Goal: Check status: Check status

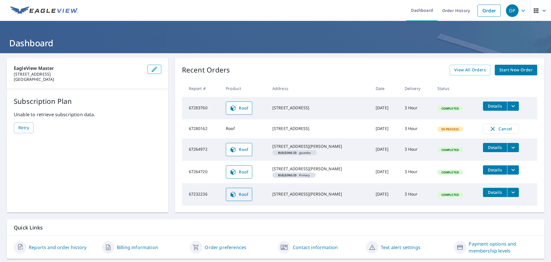
click at [240, 198] on span "Roof" at bounding box center [239, 194] width 19 height 7
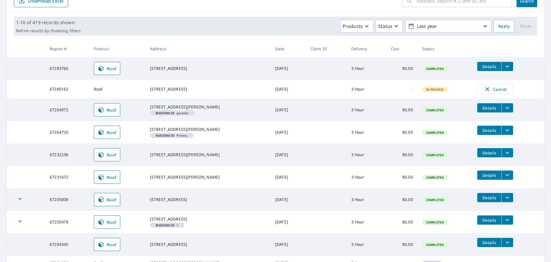
scroll to position [86, 0]
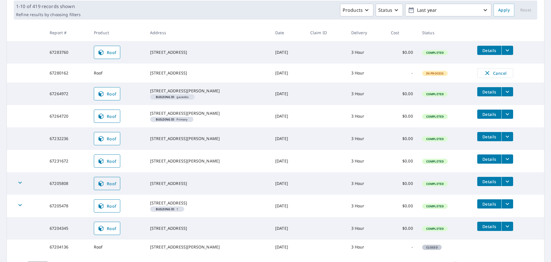
click at [103, 186] on icon at bounding box center [100, 183] width 5 height 5
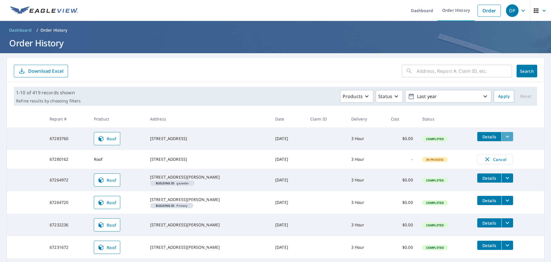
click at [504, 139] on icon "filesDropdownBtn-67283760" at bounding box center [507, 136] width 7 height 7
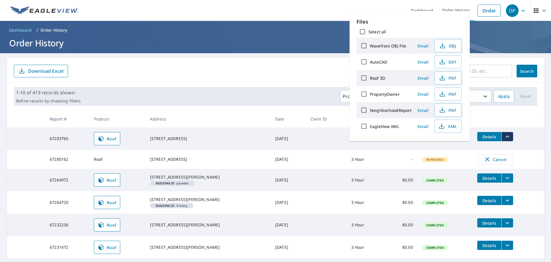
click at [210, 95] on div "Products Status Last year" at bounding box center [287, 96] width 409 height 13
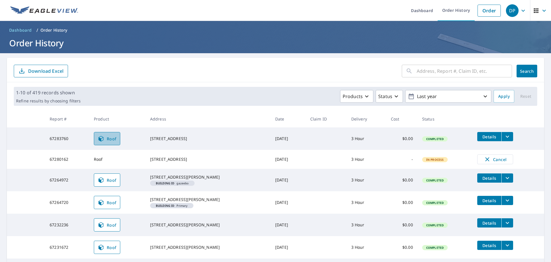
click at [115, 140] on span "Roof" at bounding box center [107, 138] width 19 height 7
click at [110, 228] on span "Roof" at bounding box center [107, 224] width 19 height 7
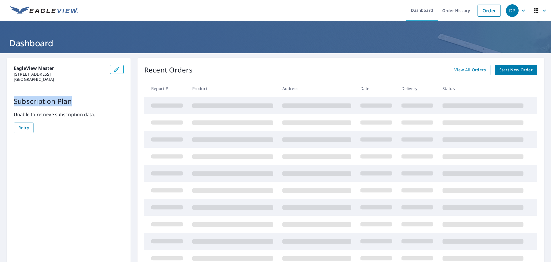
drag, startPoint x: 15, startPoint y: 103, endPoint x: 86, endPoint y: 104, distance: 71.2
click at [86, 104] on p "Subscription Plan" at bounding box center [69, 101] width 110 height 10
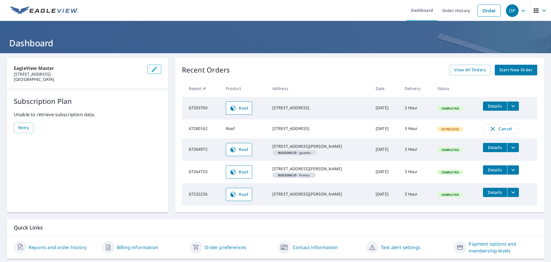
click at [99, 148] on div "EagleView Master [STREET_ADDRESS] Subscription Plan Unable to retrieve subscrip…" at bounding box center [87, 135] width 161 height 154
